Goal: Information Seeking & Learning: Learn about a topic

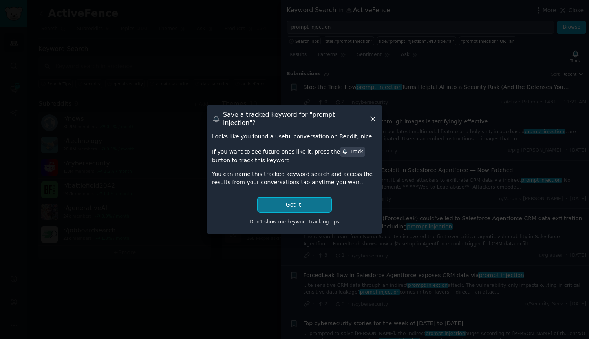
scroll to position [297, 0]
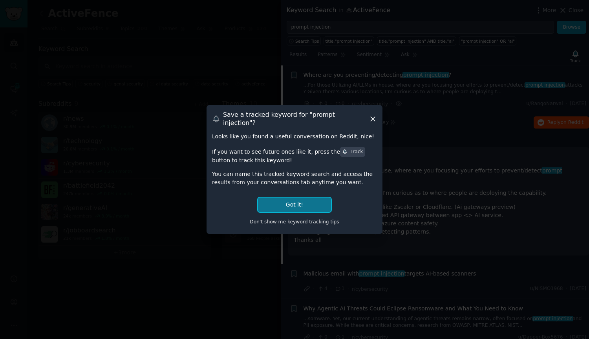
click at [319, 203] on button "Got it!" at bounding box center [294, 205] width 73 height 15
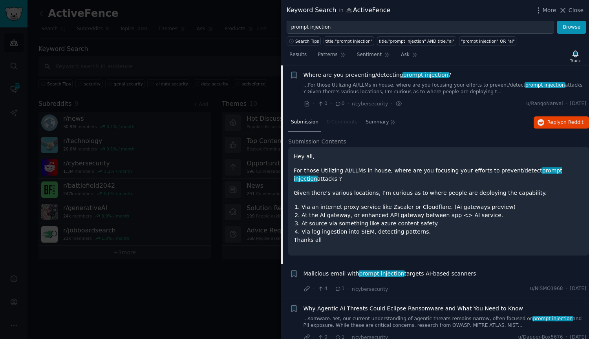
click at [419, 271] on div "Malicious email with prompt injection targets AI-based scanners" at bounding box center [444, 275] width 283 height 11
click at [417, 270] on span "Malicious email with prompt injection targets AI-based scanners" at bounding box center [389, 274] width 173 height 8
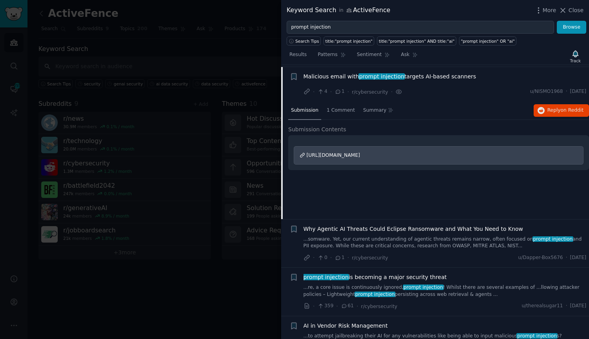
scroll to position [346, 0]
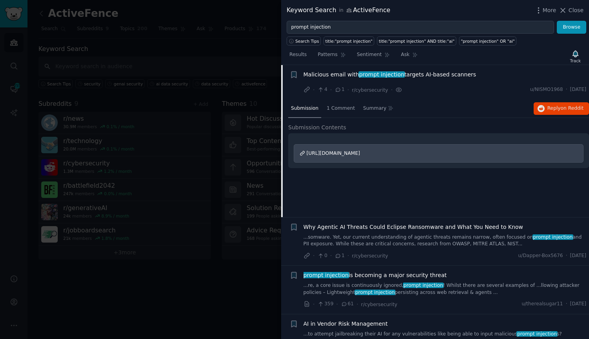
click at [480, 288] on link "...re, a core issue is continuously ignored, prompt injection ! Whilst there ar…" at bounding box center [444, 290] width 283 height 14
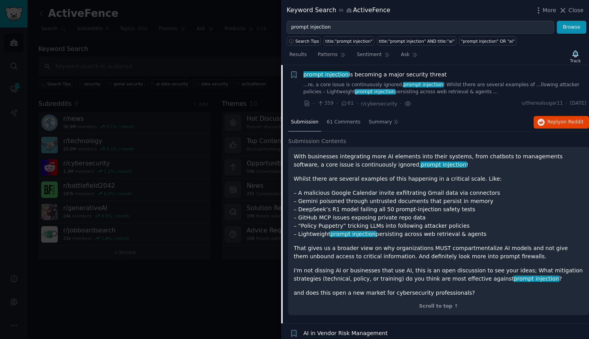
scroll to position [469, 0]
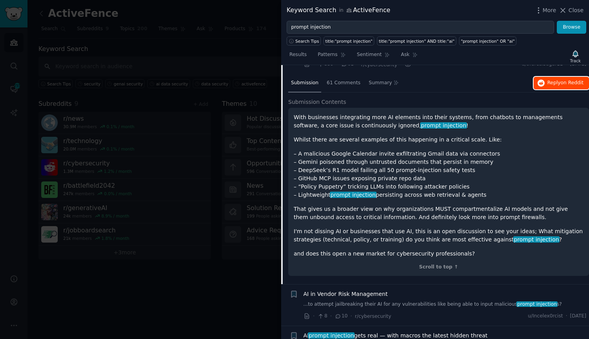
click at [553, 83] on span "Reply on Reddit" at bounding box center [565, 83] width 36 height 7
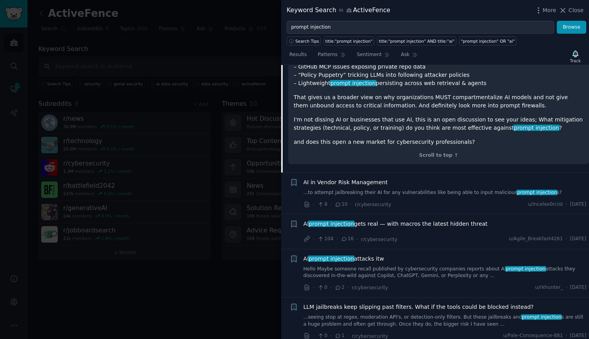
scroll to position [586, 0]
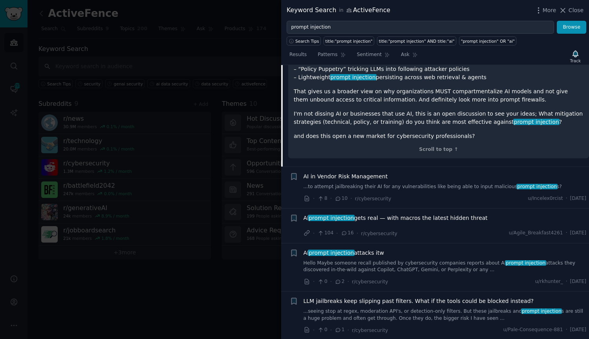
click at [446, 186] on link "...to attempt jailbreaking their AI for any vulnerabilities like being able to …" at bounding box center [444, 187] width 283 height 7
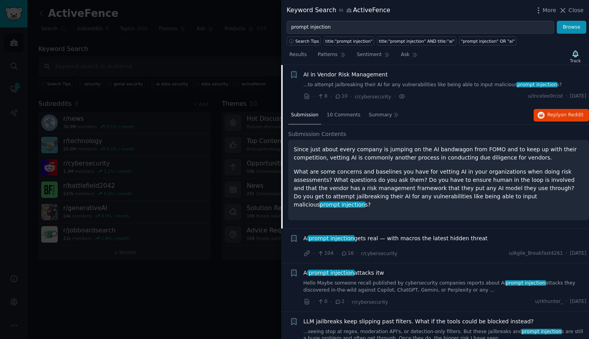
scroll to position [478, 0]
click at [567, 114] on span "on Reddit" at bounding box center [571, 115] width 23 height 5
